Goal: Find specific page/section: Find specific page/section

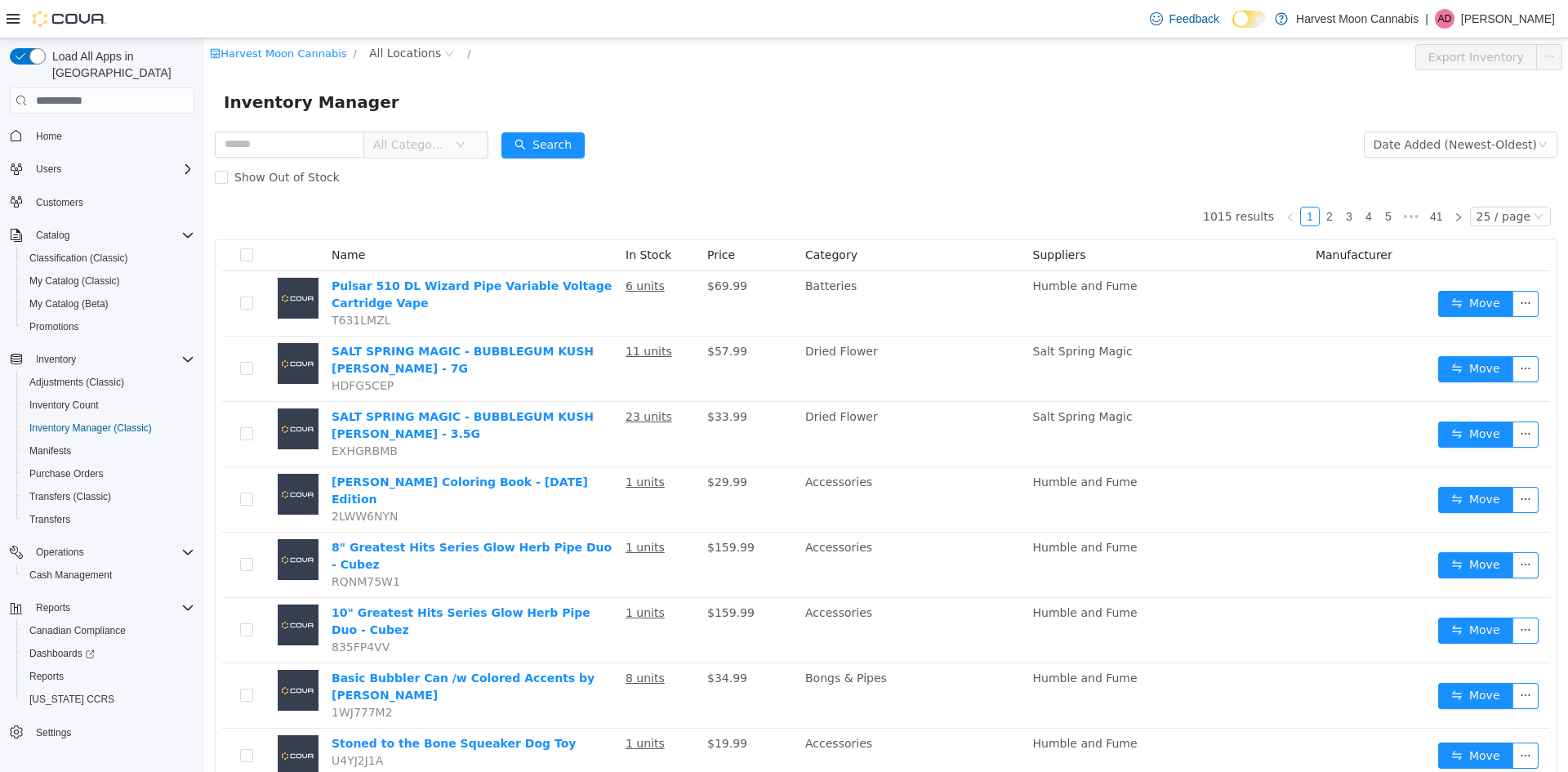
scroll to position [490, 0]
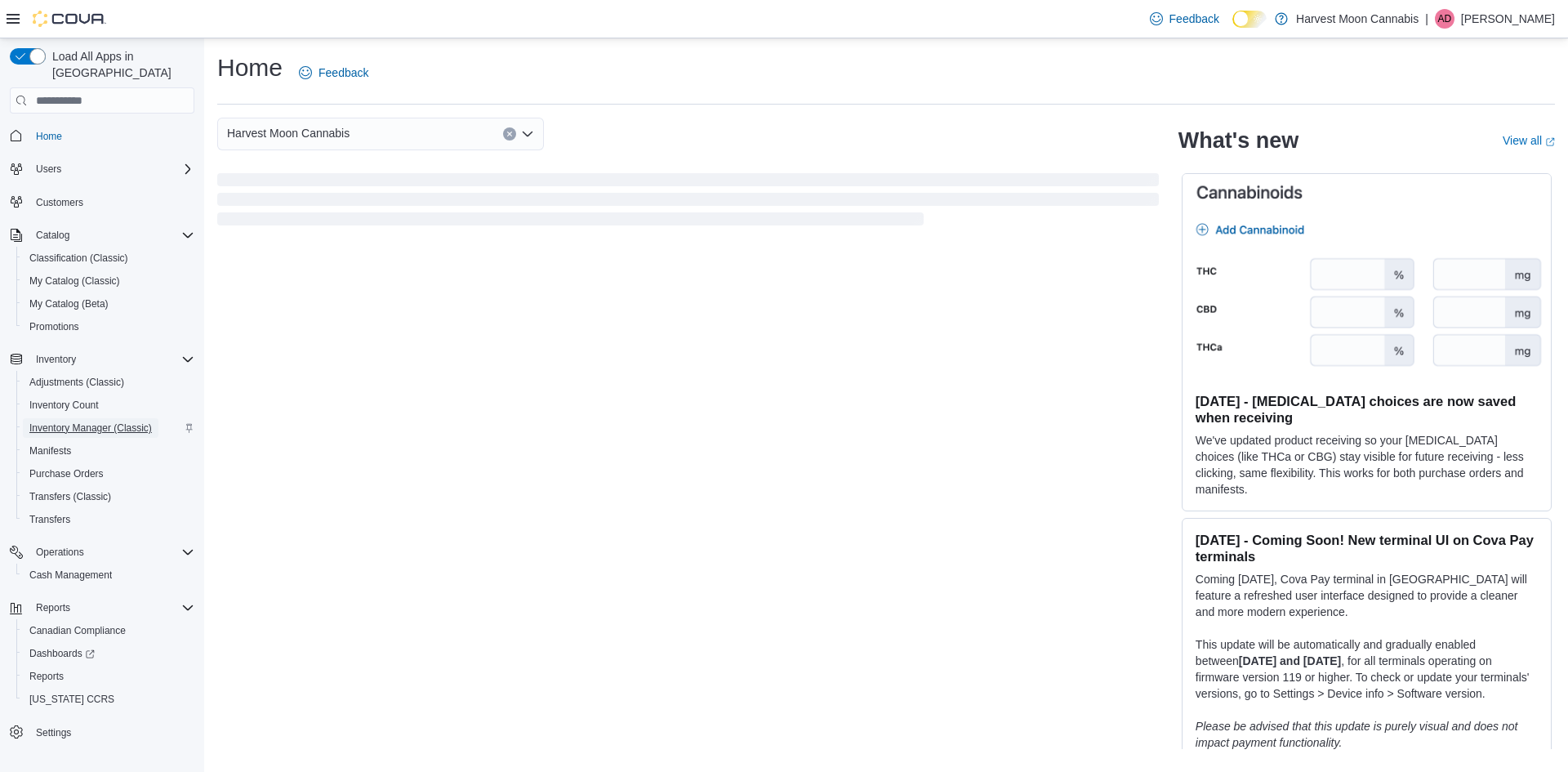
click at [110, 421] on span "Inventory Manager (Classic)" at bounding box center [90, 427] width 122 height 13
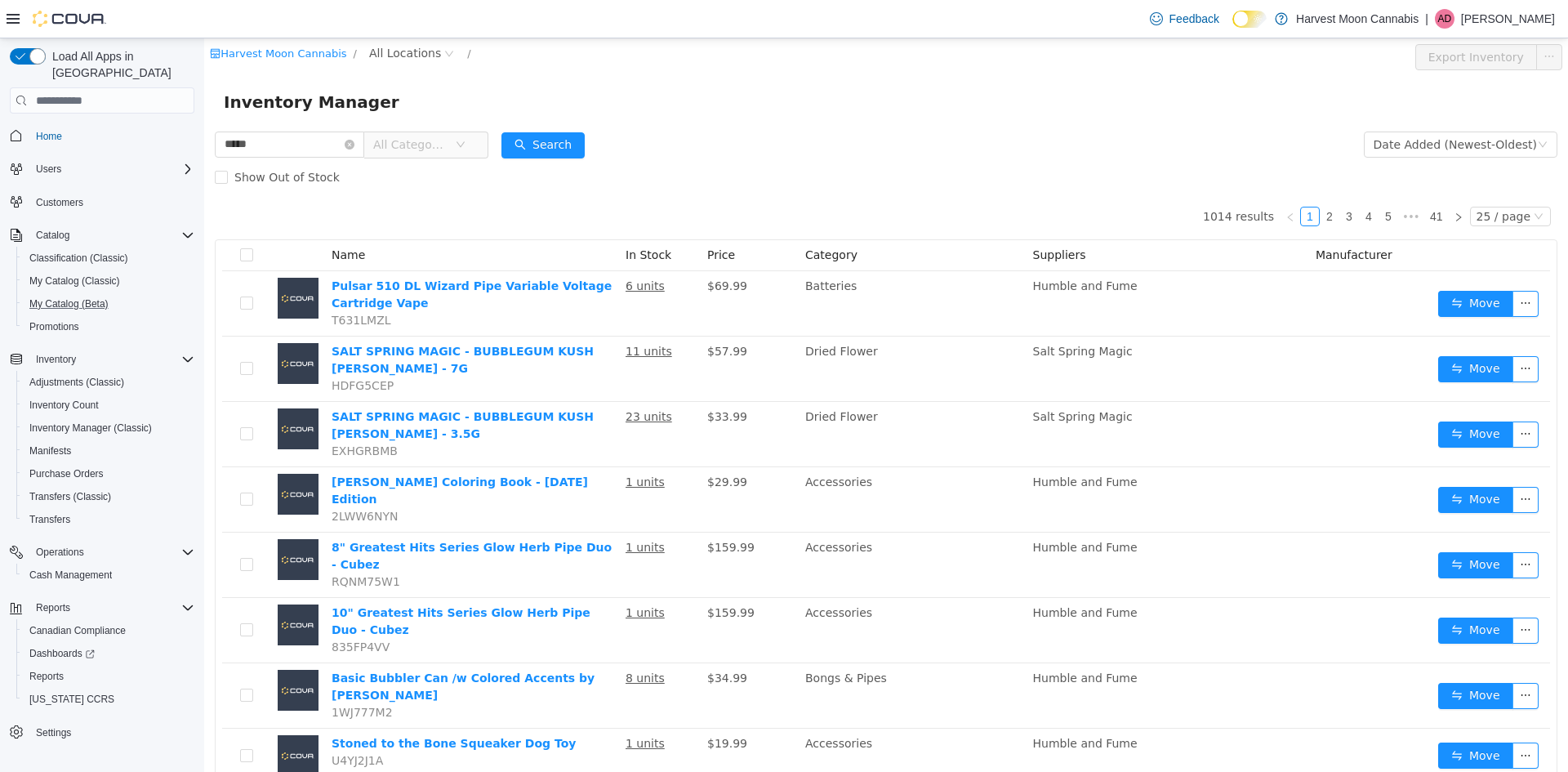
type input "*****"
